Goal: Transaction & Acquisition: Subscribe to service/newsletter

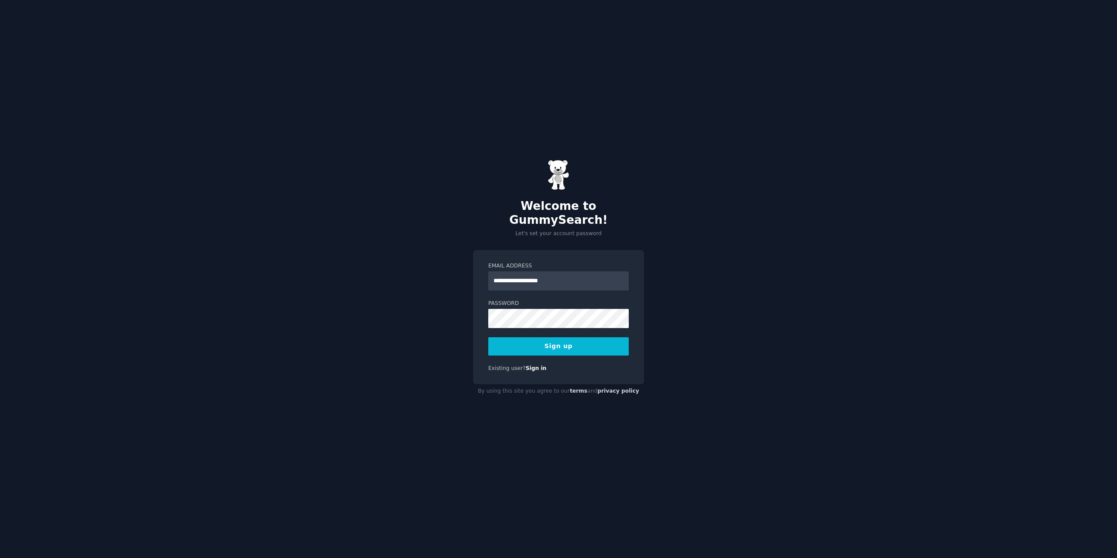
type input "**********"
click at [539, 340] on button "Sign up" at bounding box center [558, 346] width 140 height 18
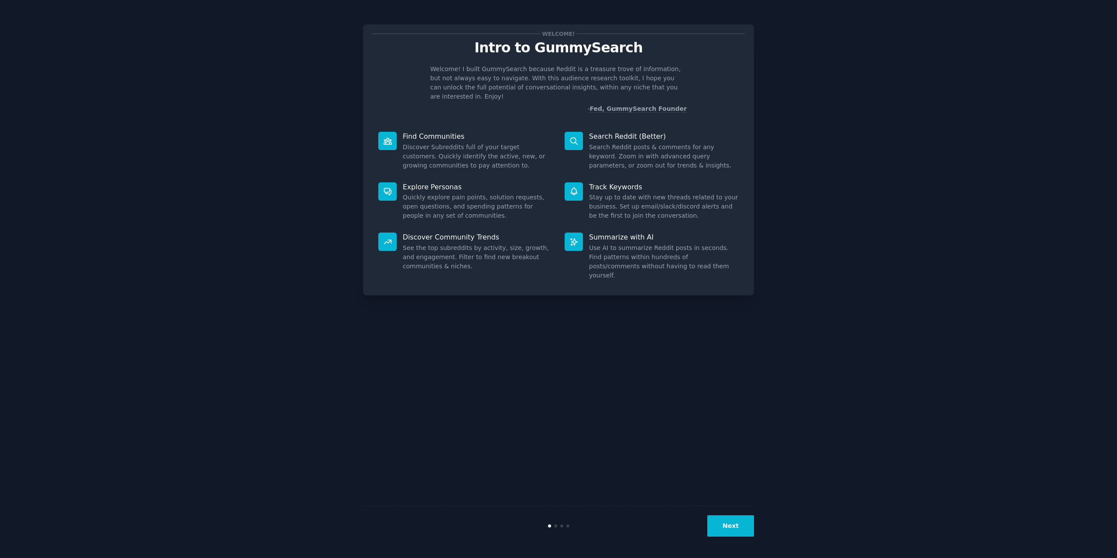
click at [728, 524] on button "Next" at bounding box center [730, 525] width 47 height 21
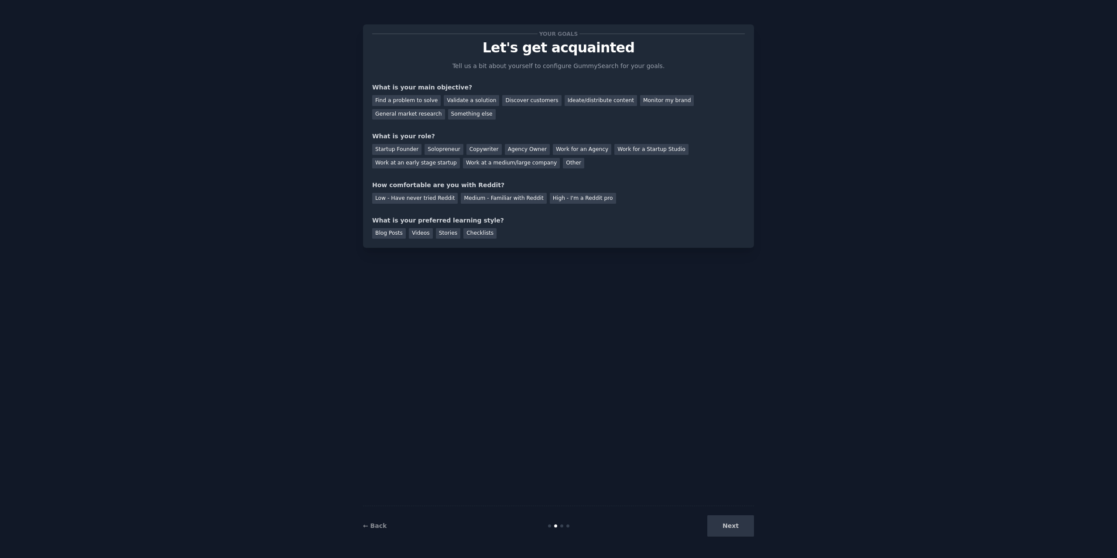
click at [726, 527] on div "Next" at bounding box center [688, 525] width 130 height 21
click at [425, 101] on div "Find a problem to solve" at bounding box center [406, 100] width 68 height 11
click at [458, 99] on div "Validate a solution" at bounding box center [471, 100] width 55 height 11
click at [423, 98] on div "Find a problem to solve" at bounding box center [406, 100] width 68 height 11
click at [460, 158] on div "Work at an early stage startup" at bounding box center [416, 163] width 88 height 11
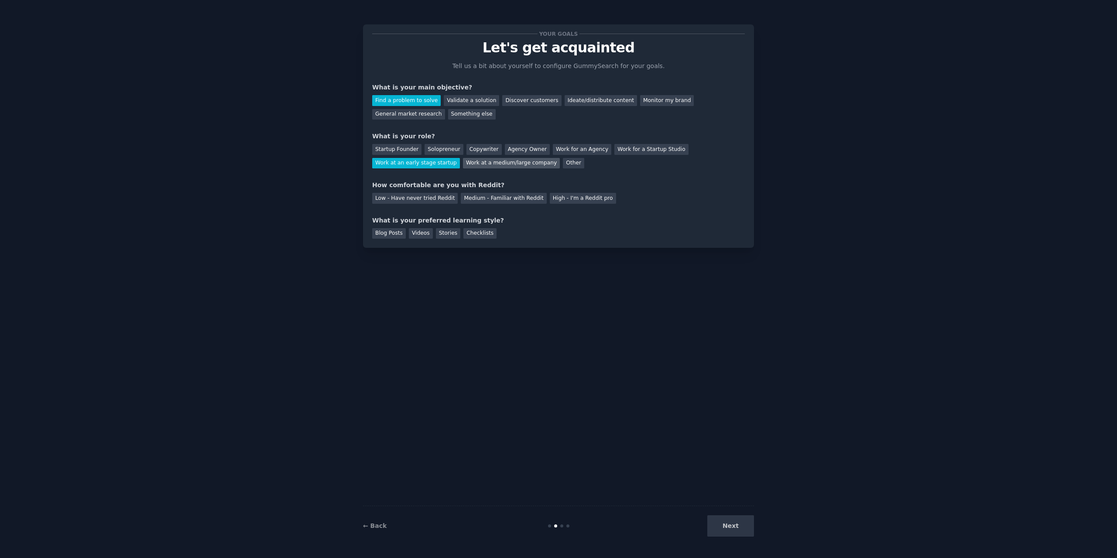
click at [463, 166] on div "Work at a medium/large company" at bounding box center [511, 163] width 97 height 11
click at [500, 194] on div "Medium - Familiar with Reddit" at bounding box center [504, 198] width 86 height 11
click at [384, 231] on div "Blog Posts" at bounding box center [389, 233] width 34 height 11
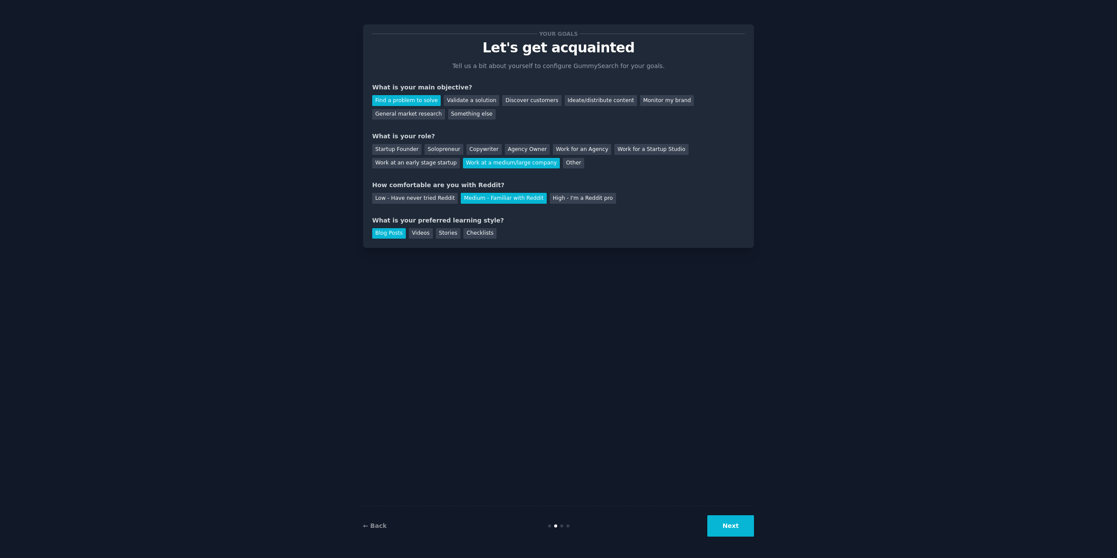
click at [731, 531] on button "Next" at bounding box center [730, 525] width 47 height 21
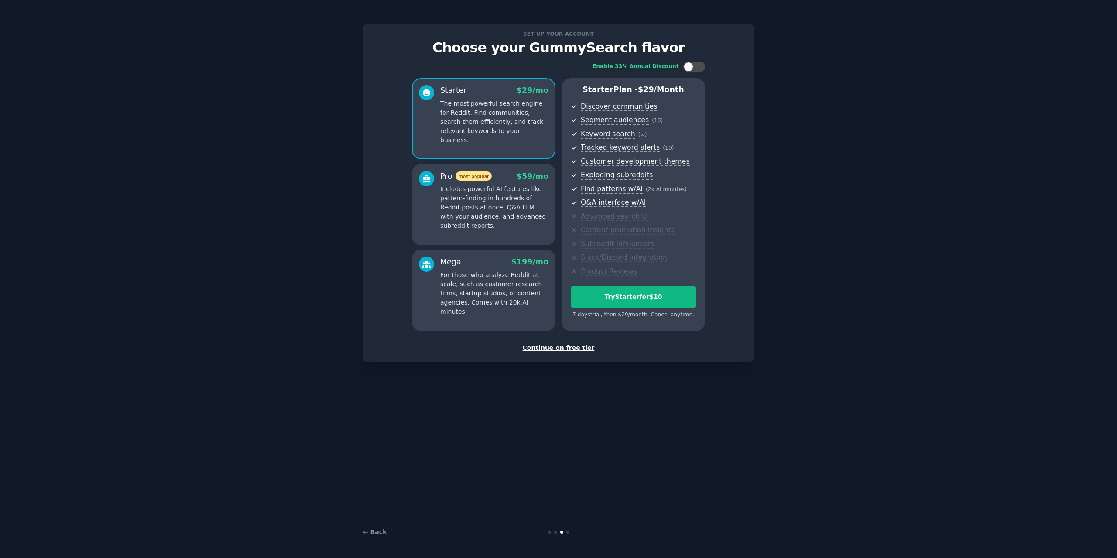
click at [569, 348] on div "Continue on free tier" at bounding box center [558, 347] width 373 height 9
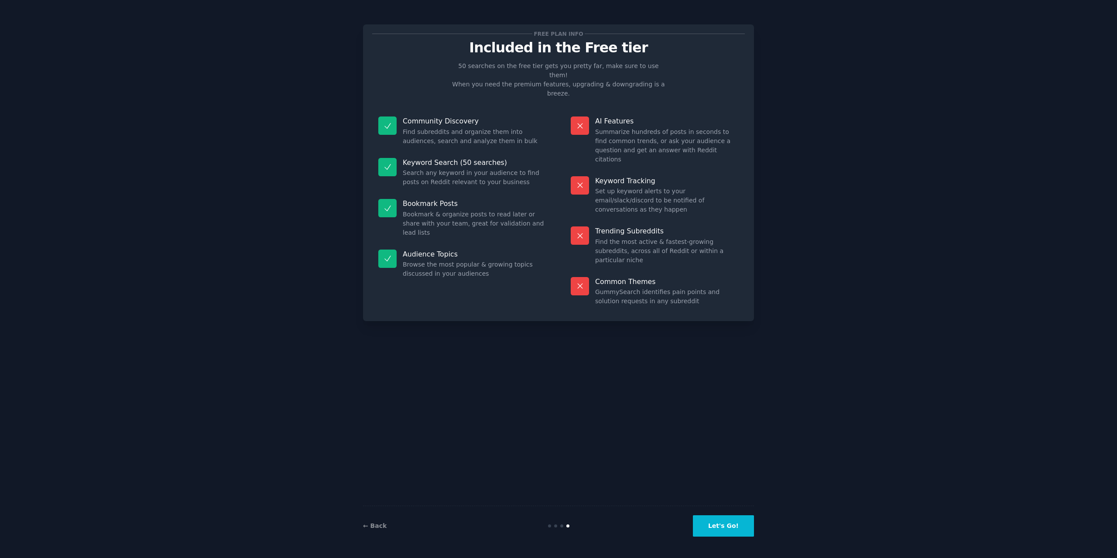
click at [719, 528] on button "Let's Go!" at bounding box center [723, 525] width 61 height 21
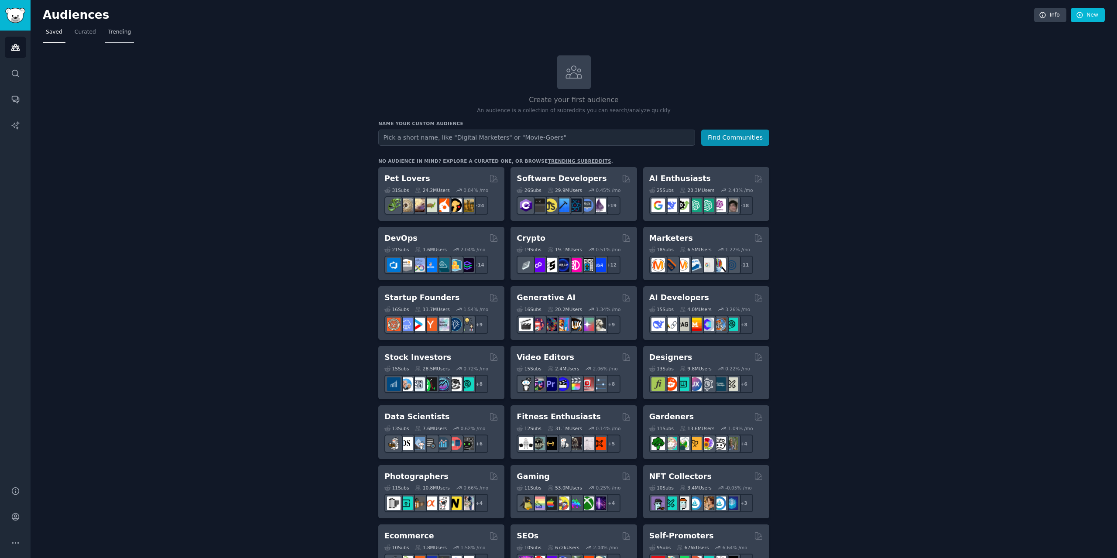
click at [114, 31] on span "Trending" at bounding box center [119, 32] width 23 height 8
